Goal: Information Seeking & Learning: Learn about a topic

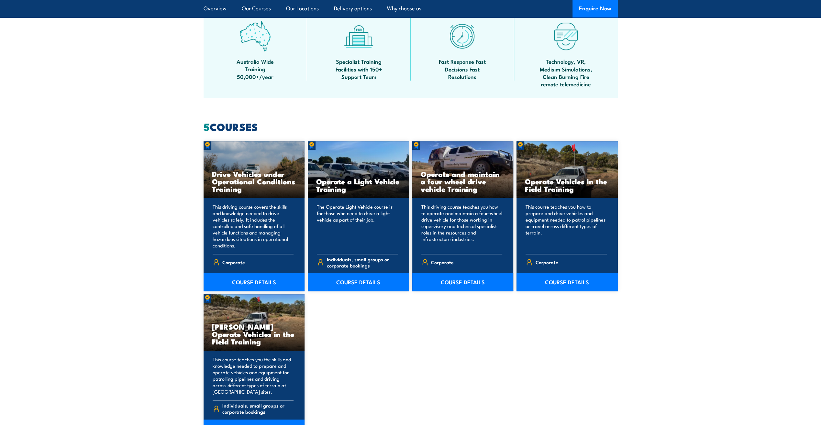
scroll to position [421, 0]
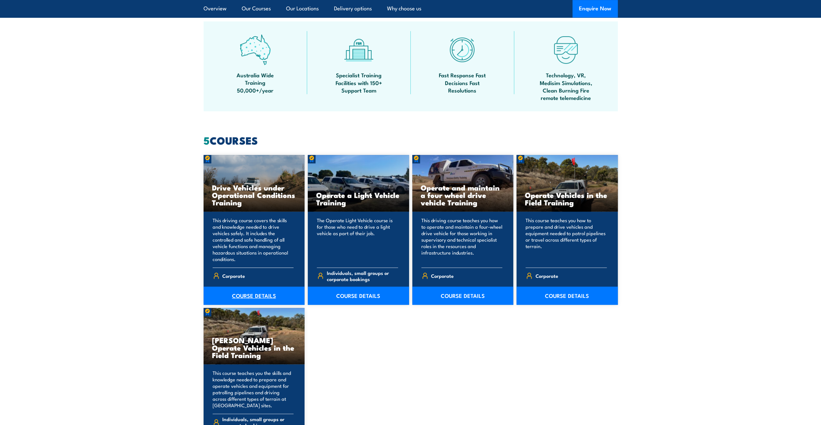
click at [258, 294] on link "COURSE DETAILS" at bounding box center [253, 296] width 101 height 18
click at [359, 298] on link "COURSE DETAILS" at bounding box center [358, 296] width 101 height 18
click at [478, 295] on link "COURSE DETAILS" at bounding box center [462, 296] width 101 height 18
click at [557, 297] on link "COURSE DETAILS" at bounding box center [566, 296] width 101 height 18
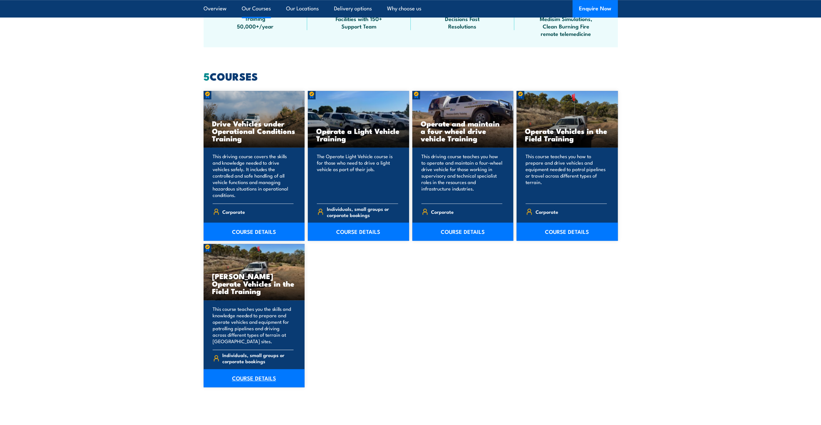
scroll to position [485, 0]
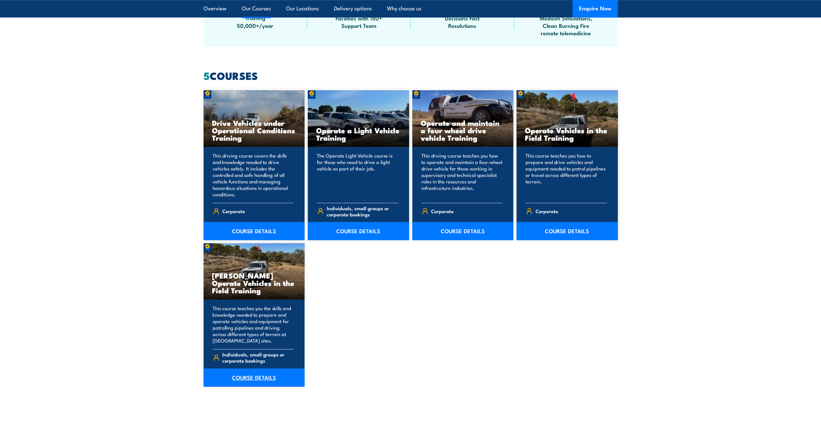
click at [264, 376] on link "COURSE DETAILS" at bounding box center [253, 377] width 101 height 18
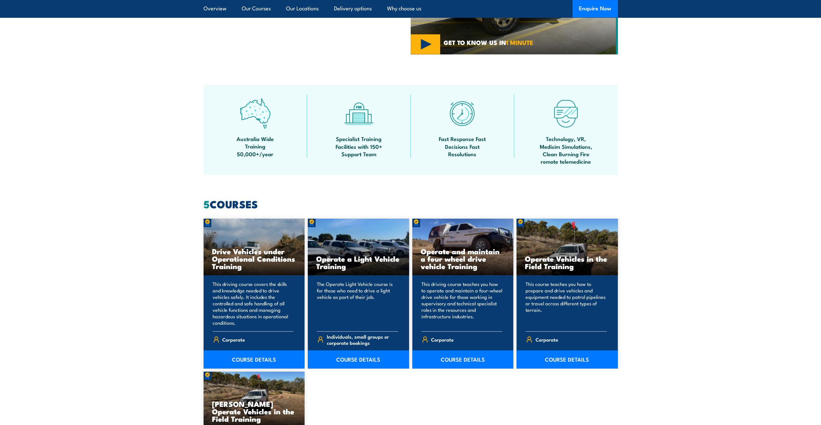
scroll to position [291, 0]
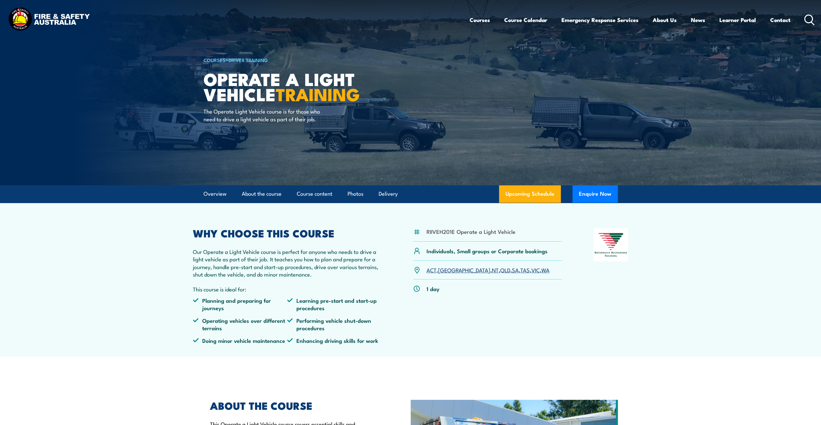
scroll to position [32, 0]
